Goal: Book appointment/travel/reservation

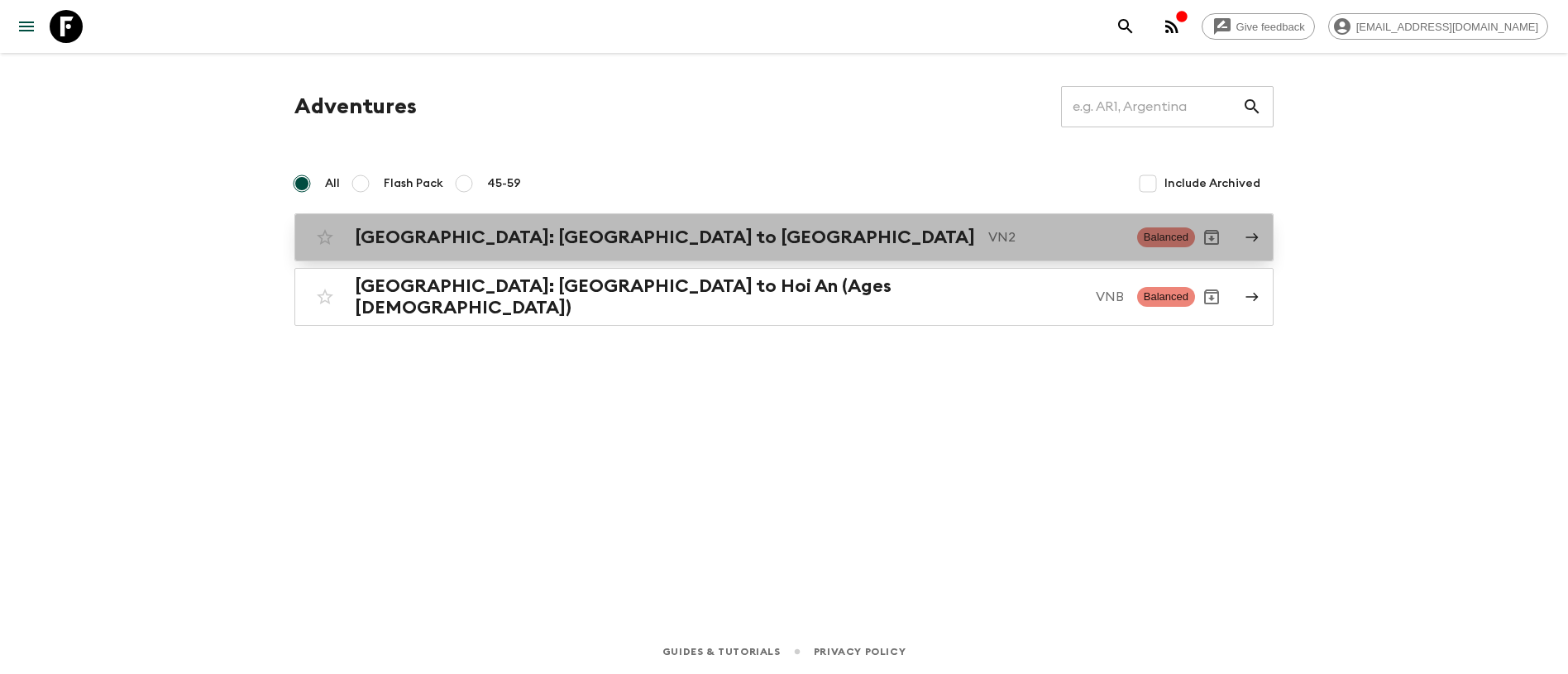
click at [479, 242] on h2 "[GEOGRAPHIC_DATA]: [GEOGRAPHIC_DATA] to [GEOGRAPHIC_DATA]" at bounding box center [665, 237] width 620 height 22
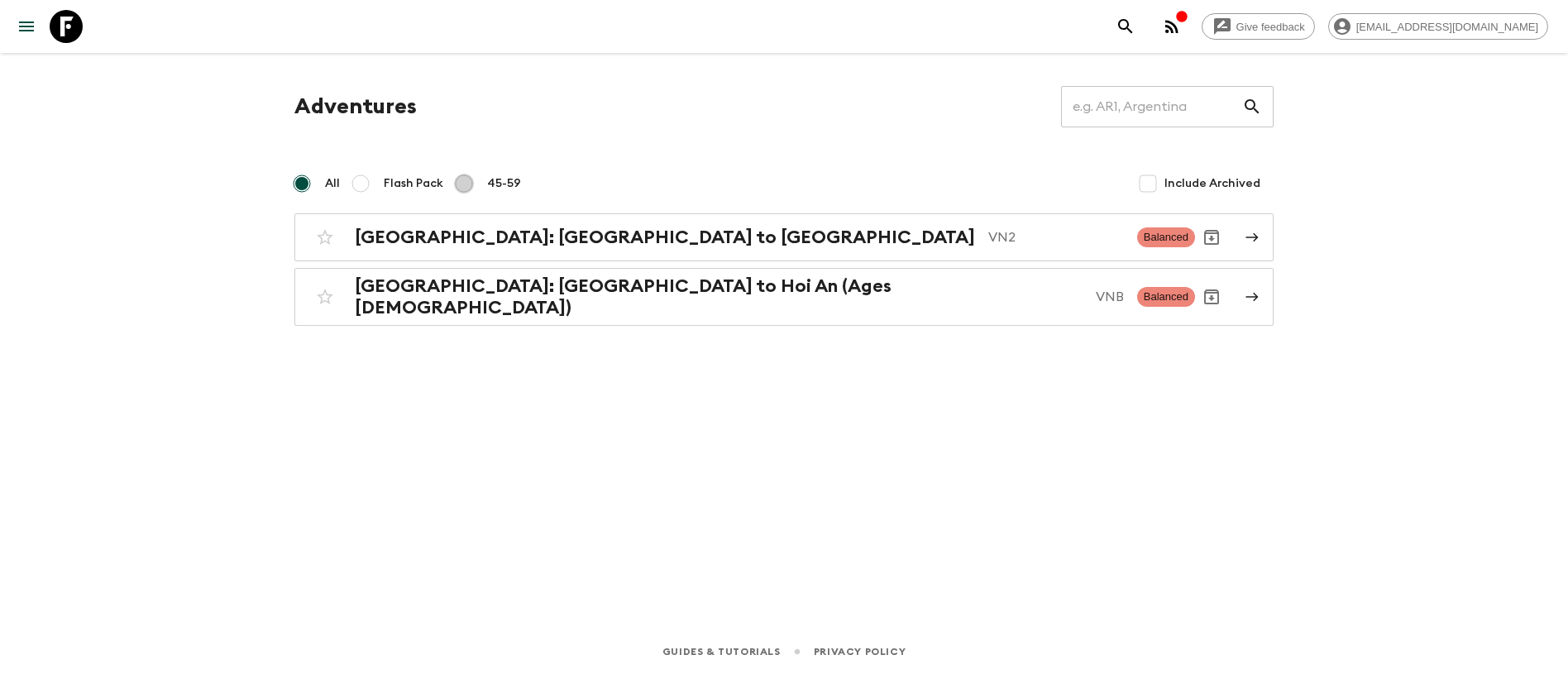
click at [468, 181] on input "45-59" at bounding box center [464, 183] width 20 height 20
radio input "true"
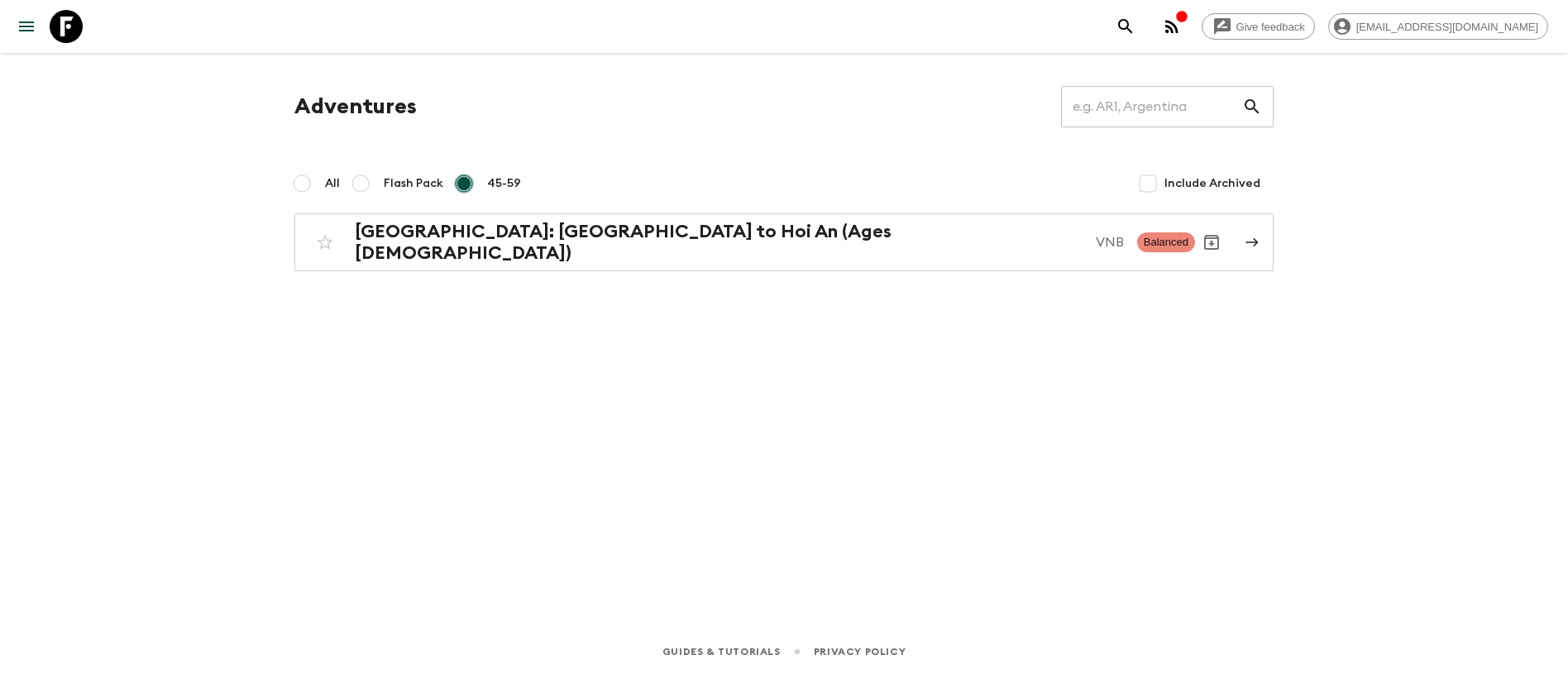
click at [460, 185] on input "45-59" at bounding box center [464, 183] width 20 height 20
click at [463, 179] on input "45-59" at bounding box center [464, 183] width 20 height 20
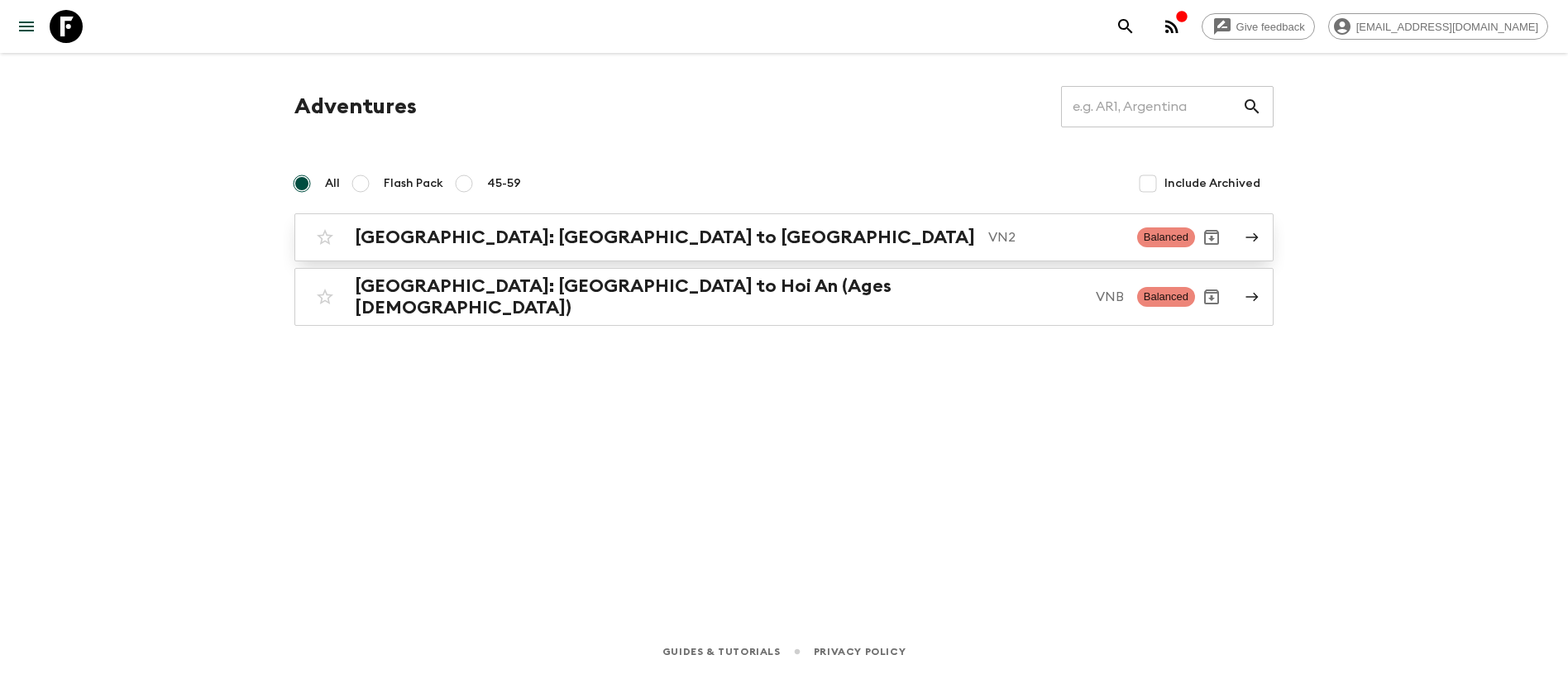
click at [1259, 237] on icon at bounding box center [1252, 238] width 15 height 15
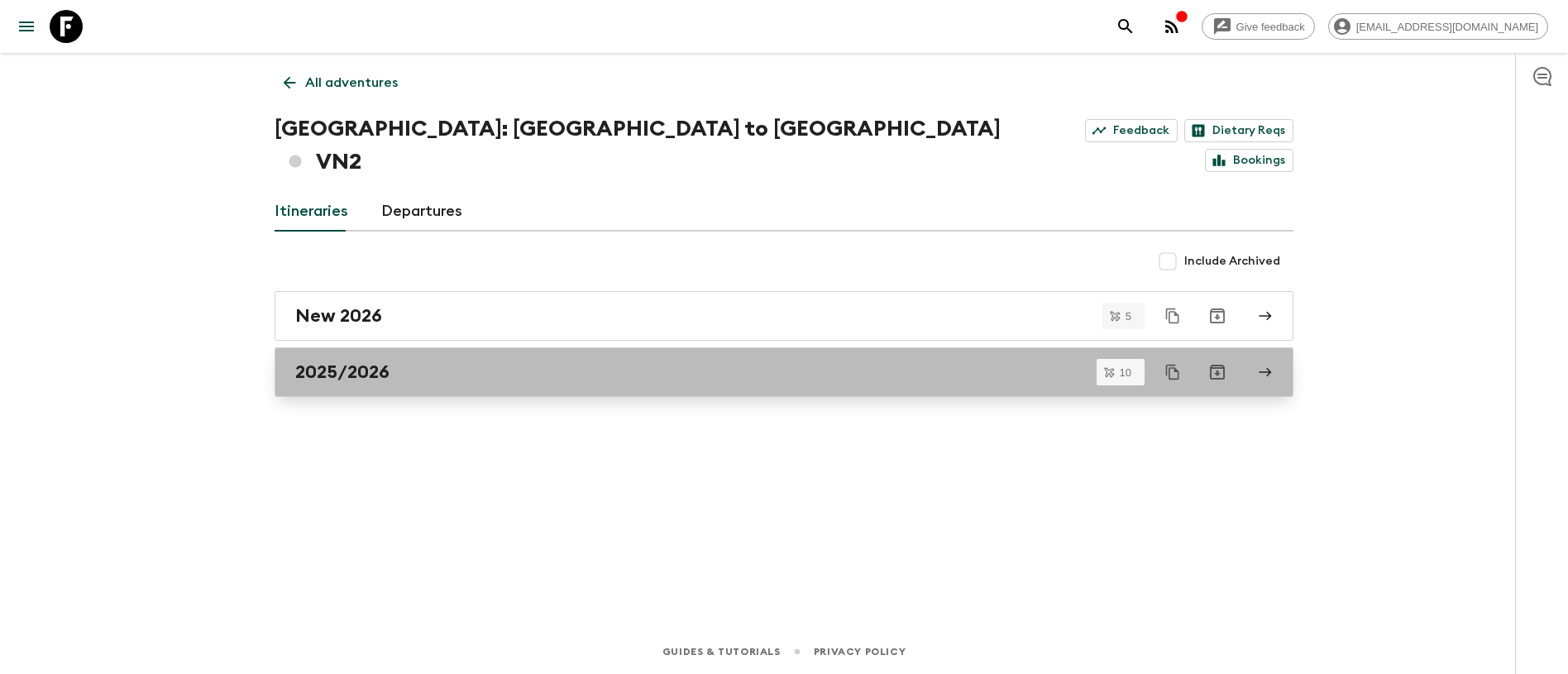
click at [1273, 347] on link "2025/2026" at bounding box center [784, 371] width 1019 height 50
